Goal: Transaction & Acquisition: Obtain resource

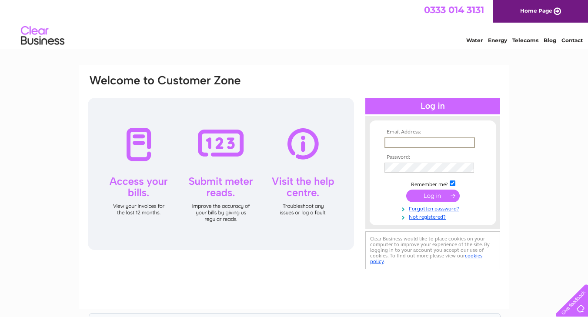
type input "admin@spslearn.co.uk"
click at [433, 195] on input "submit" at bounding box center [433, 196] width 54 height 12
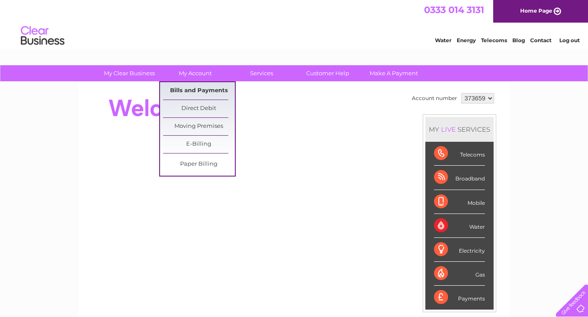
click at [199, 88] on link "Bills and Payments" at bounding box center [199, 90] width 72 height 17
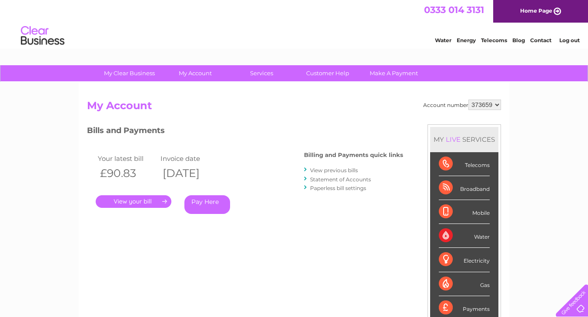
click at [338, 170] on link "View previous bills" at bounding box center [334, 170] width 48 height 7
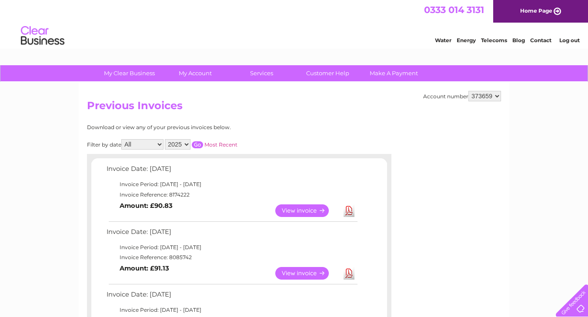
click at [318, 269] on link "View" at bounding box center [307, 273] width 64 height 13
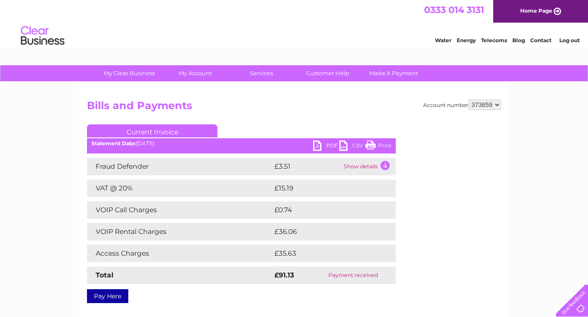
click at [318, 147] on link "PDF" at bounding box center [326, 147] width 26 height 13
click at [531, 123] on div "My Clear Business Login Details My Details My Preferences Link Account My Accou…" at bounding box center [294, 269] width 588 height 409
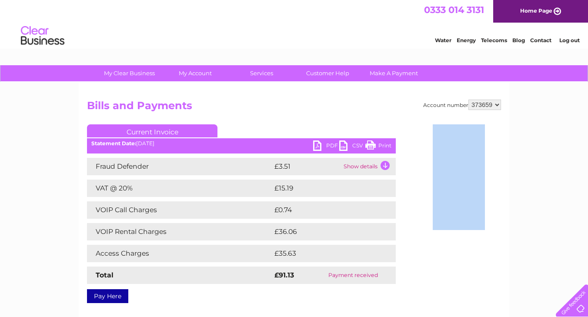
click at [531, 123] on div "My Clear Business Login Details My Details My Preferences Link Account My Accou…" at bounding box center [294, 269] width 588 height 409
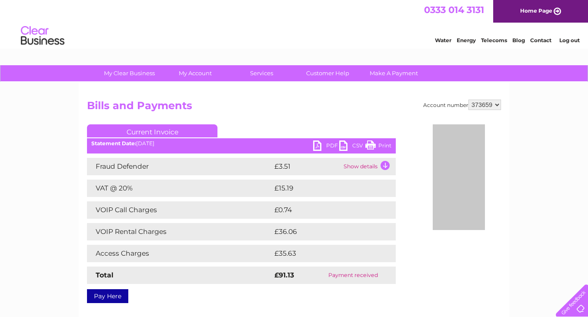
click at [567, 40] on link "Log out" at bounding box center [570, 40] width 20 height 7
